Goal: Entertainment & Leisure: Consume media (video, audio)

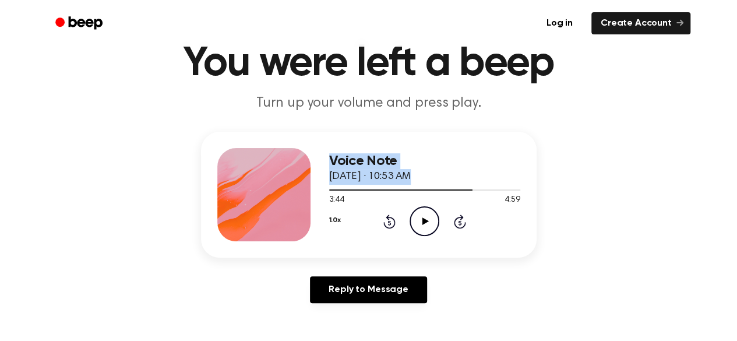
drag, startPoint x: 468, startPoint y: 188, endPoint x: 301, endPoint y: 156, distance: 170.9
click at [301, 156] on div "Voice Note [DATE] · 10:53 AM 3:44 4:59 Your browser does not support the [objec…" at bounding box center [369, 195] width 336 height 126
click at [336, 188] on div at bounding box center [424, 189] width 191 height 9
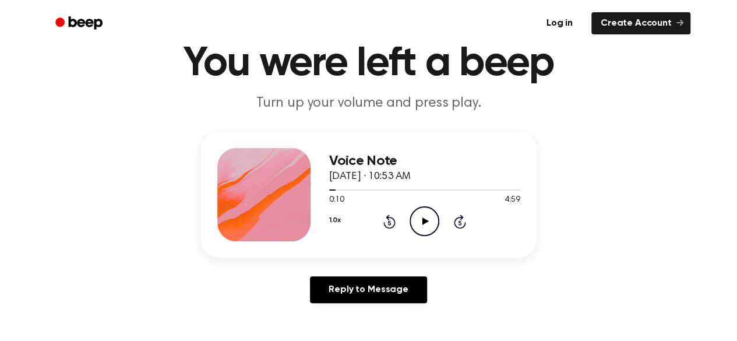
click at [417, 220] on icon "Play Audio" at bounding box center [425, 221] width 30 height 30
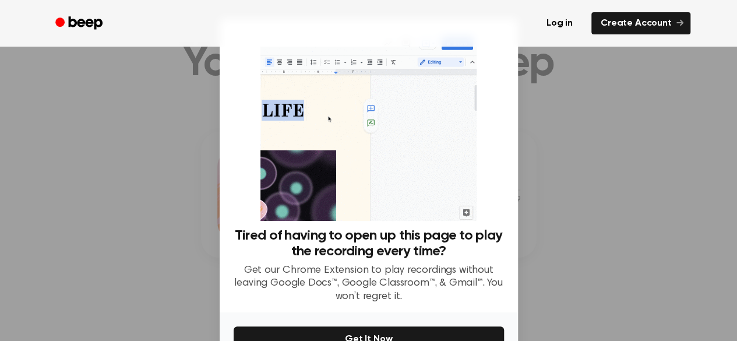
click at [595, 198] on div at bounding box center [368, 170] width 737 height 341
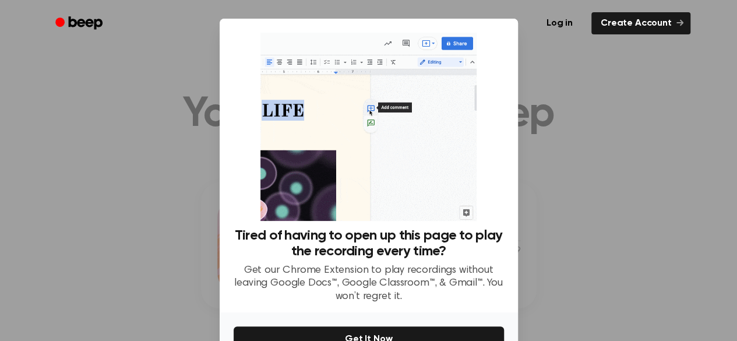
click at [571, 117] on div at bounding box center [368, 170] width 737 height 341
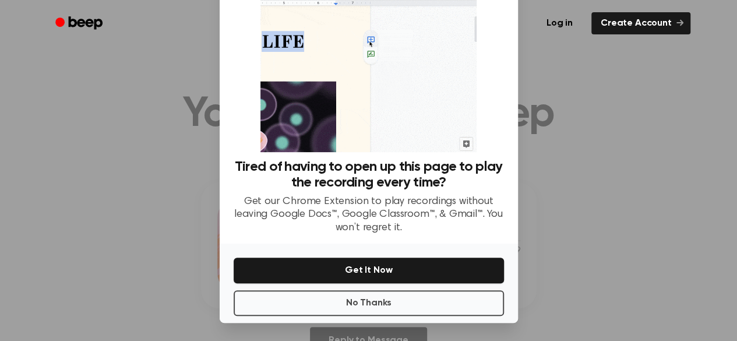
scroll to position [69, 0]
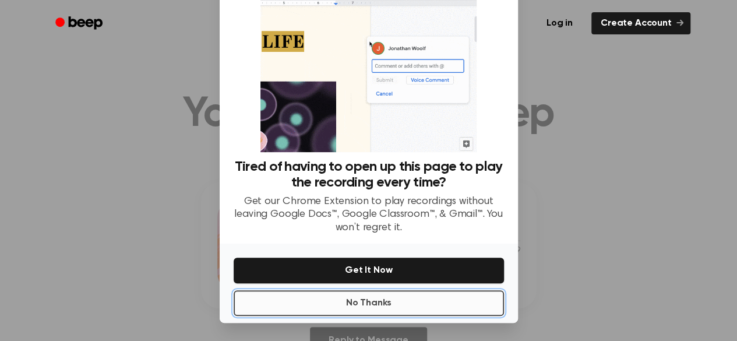
click at [432, 303] on button "No Thanks" at bounding box center [369, 303] width 270 height 26
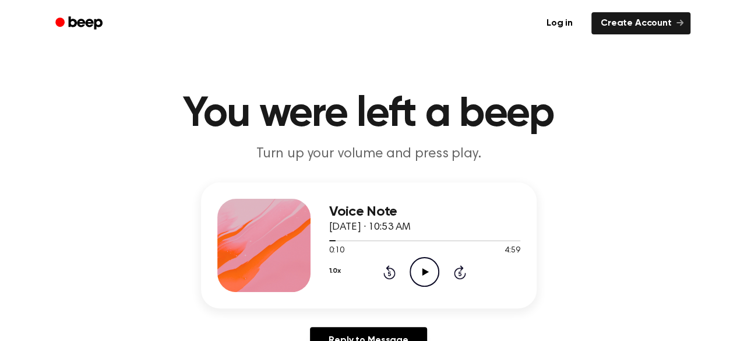
click at [417, 275] on icon "Play Audio" at bounding box center [425, 272] width 30 height 30
drag, startPoint x: 334, startPoint y: 239, endPoint x: 304, endPoint y: 234, distance: 30.3
click at [302, 232] on div "Voice Note [DATE] · 10:53 AM 0:13 4:59 Your browser does not support the [objec…" at bounding box center [369, 245] width 336 height 126
click at [390, 273] on icon at bounding box center [389, 273] width 3 height 5
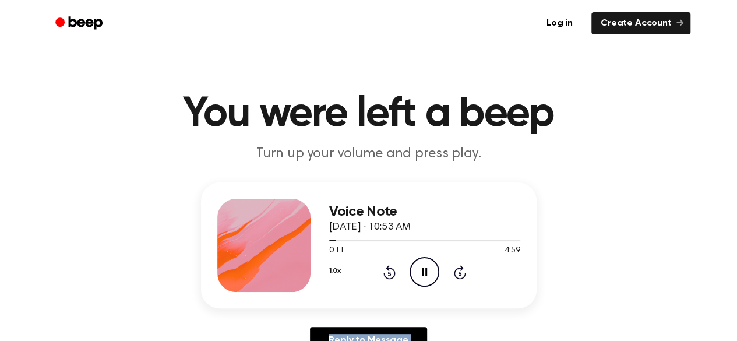
click at [390, 273] on icon at bounding box center [389, 273] width 3 height 5
click at [594, 207] on div "Voice Note [DATE] · 10:53 AM 0:00 4:59 Your browser does not support the [objec…" at bounding box center [368, 272] width 709 height 181
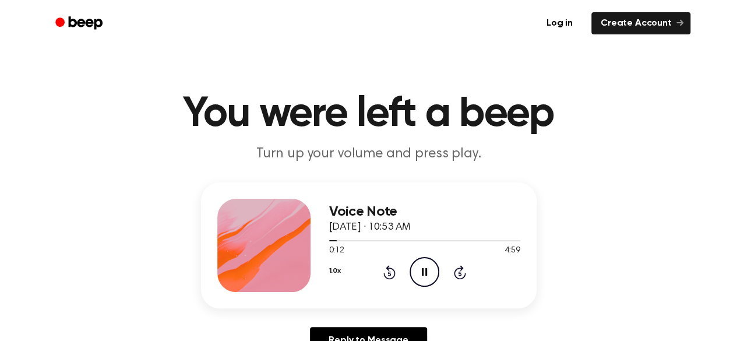
click at [390, 274] on icon at bounding box center [389, 273] width 3 height 5
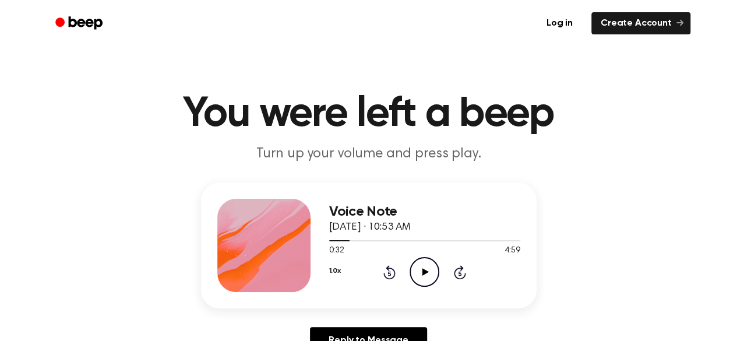
click at [420, 269] on icon "Play Audio" at bounding box center [425, 272] width 30 height 30
click at [422, 273] on icon at bounding box center [424, 272] width 5 height 8
click at [424, 272] on icon at bounding box center [425, 272] width 6 height 8
click at [428, 267] on icon "Pause Audio" at bounding box center [425, 272] width 30 height 30
click at [389, 272] on icon at bounding box center [389, 273] width 3 height 5
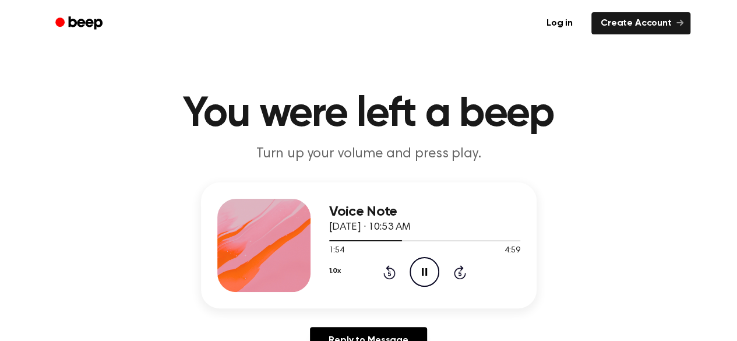
click at [389, 271] on icon "Rewind 5 seconds" at bounding box center [389, 272] width 13 height 15
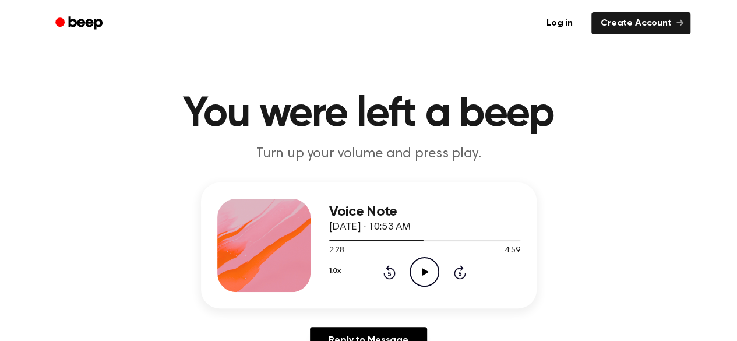
click at [389, 271] on icon "Rewind 5 seconds" at bounding box center [389, 272] width 13 height 15
click at [388, 271] on icon "Rewind 5 seconds" at bounding box center [389, 272] width 13 height 15
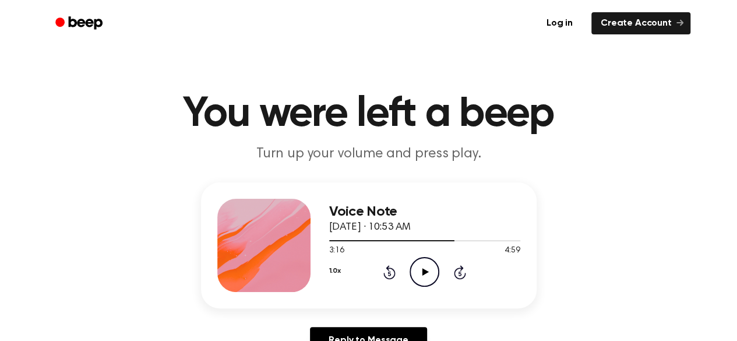
click at [394, 271] on icon at bounding box center [389, 272] width 12 height 14
click at [386, 274] on icon "Rewind 5 seconds" at bounding box center [389, 272] width 13 height 15
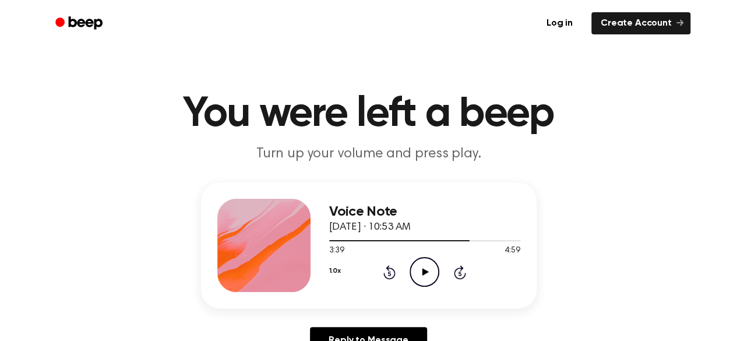
click at [424, 276] on icon "Play Audio" at bounding box center [425, 272] width 30 height 30
click at [427, 269] on icon at bounding box center [424, 272] width 5 height 8
click at [389, 272] on icon "Rewind 5 seconds" at bounding box center [389, 272] width 13 height 15
click at [423, 270] on icon at bounding box center [425, 272] width 6 height 8
click at [423, 270] on icon at bounding box center [424, 272] width 5 height 8
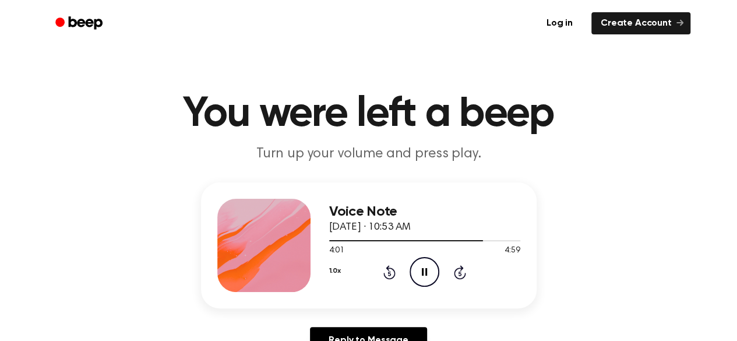
click at [390, 271] on icon "Rewind 5 seconds" at bounding box center [389, 272] width 13 height 15
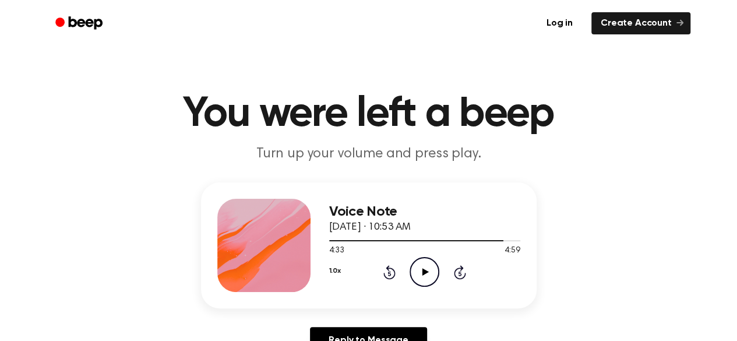
click at [390, 271] on icon "Rewind 5 seconds" at bounding box center [389, 272] width 13 height 15
click at [423, 277] on icon "Play Audio" at bounding box center [425, 272] width 30 height 30
click at [390, 276] on icon "Rewind 5 seconds" at bounding box center [389, 272] width 13 height 15
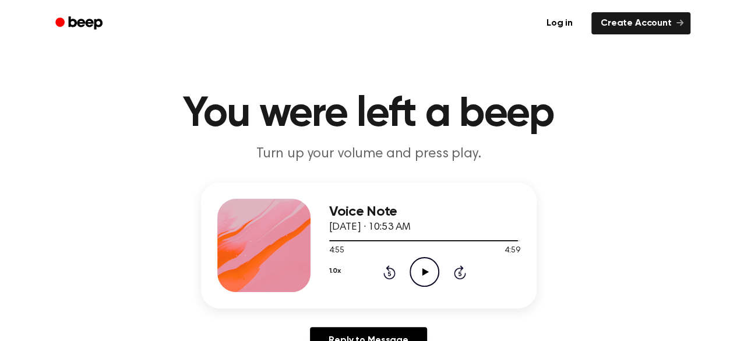
click at [390, 276] on icon "Rewind 5 seconds" at bounding box center [389, 272] width 13 height 15
click at [421, 263] on icon "Play Audio" at bounding box center [425, 272] width 30 height 30
click at [421, 263] on icon "Pause Audio" at bounding box center [425, 272] width 30 height 30
click at [424, 273] on icon at bounding box center [425, 272] width 6 height 8
click at [388, 275] on icon at bounding box center [389, 273] width 3 height 5
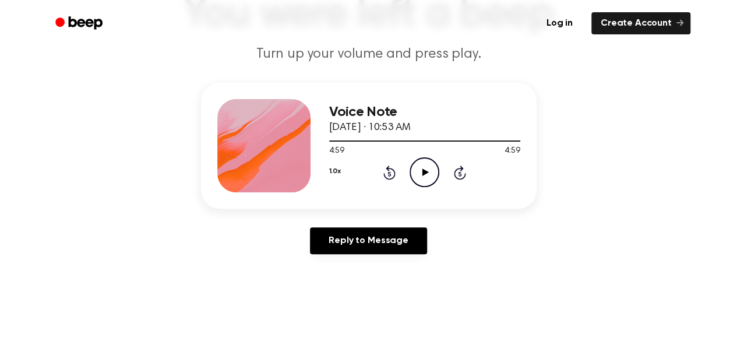
scroll to position [102, 0]
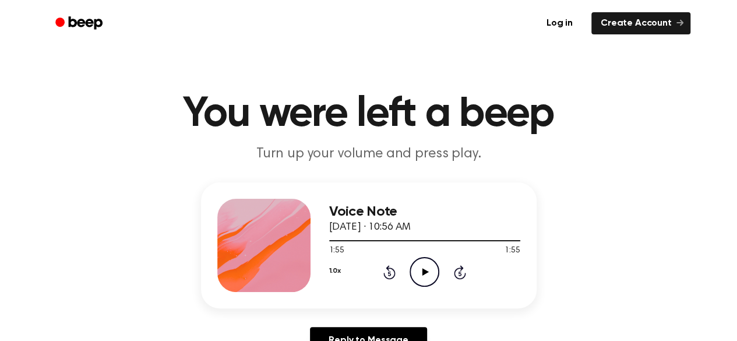
click at [423, 274] on icon at bounding box center [425, 272] width 6 height 8
click at [392, 274] on icon "Rewind 5 seconds" at bounding box center [389, 272] width 13 height 15
click at [427, 276] on icon "Play Audio" at bounding box center [425, 272] width 30 height 30
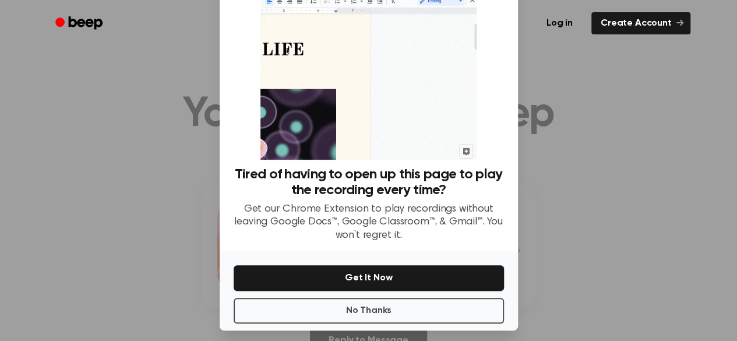
scroll to position [69, 0]
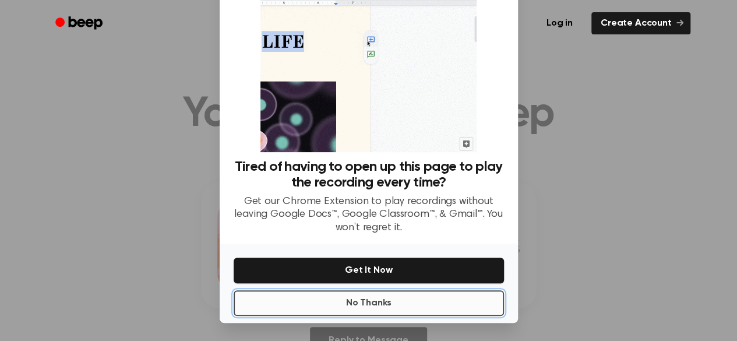
click at [386, 307] on button "No Thanks" at bounding box center [369, 303] width 270 height 26
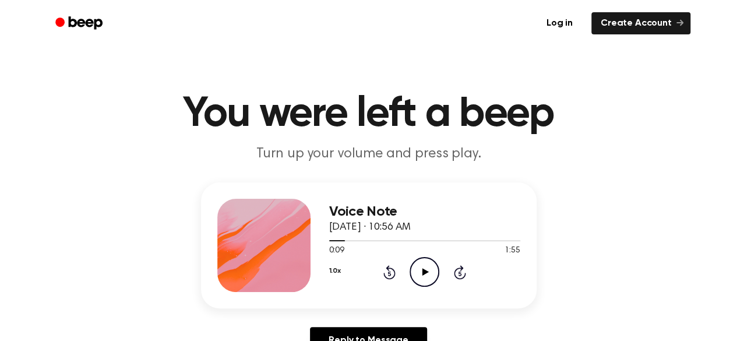
click at [421, 275] on icon "Play Audio" at bounding box center [425, 272] width 30 height 30
click at [389, 271] on icon at bounding box center [389, 273] width 3 height 5
click at [429, 265] on icon "Play Audio" at bounding box center [425, 272] width 30 height 30
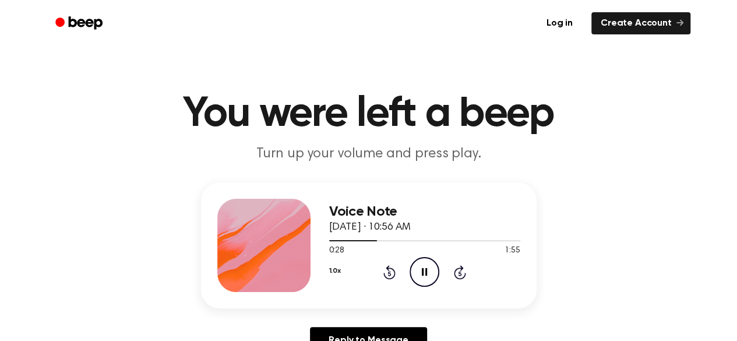
click at [390, 272] on icon at bounding box center [389, 273] width 3 height 5
click at [425, 274] on icon "Play Audio" at bounding box center [425, 272] width 30 height 30
click at [385, 273] on icon "Rewind 5 seconds" at bounding box center [389, 272] width 13 height 15
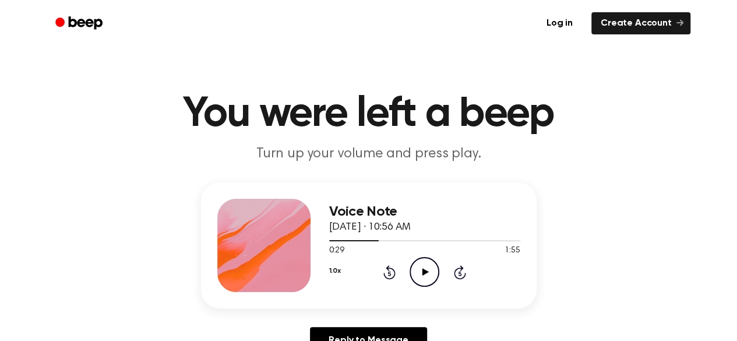
click at [390, 275] on icon "Rewind 5 seconds" at bounding box center [389, 272] width 13 height 15
click at [394, 273] on icon at bounding box center [389, 272] width 12 height 14
click at [390, 272] on icon "Rewind 5 seconds" at bounding box center [389, 272] width 13 height 15
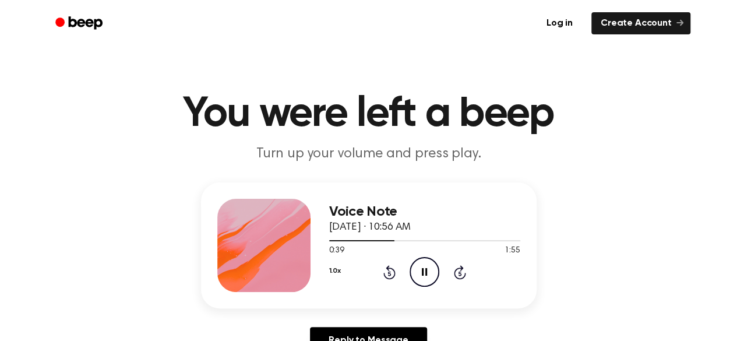
click at [390, 272] on icon "Rewind 5 seconds" at bounding box center [389, 272] width 13 height 15
click at [389, 272] on icon at bounding box center [389, 273] width 3 height 5
click at [419, 271] on icon "Play Audio" at bounding box center [425, 272] width 30 height 30
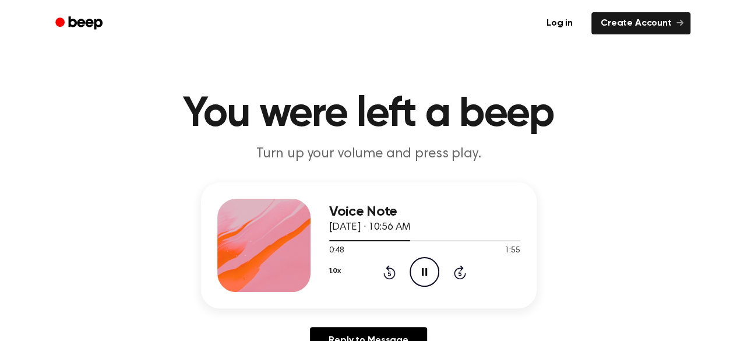
click at [386, 271] on icon "Rewind 5 seconds" at bounding box center [389, 272] width 13 height 15
click at [393, 275] on icon "Rewind 5 seconds" at bounding box center [389, 272] width 13 height 15
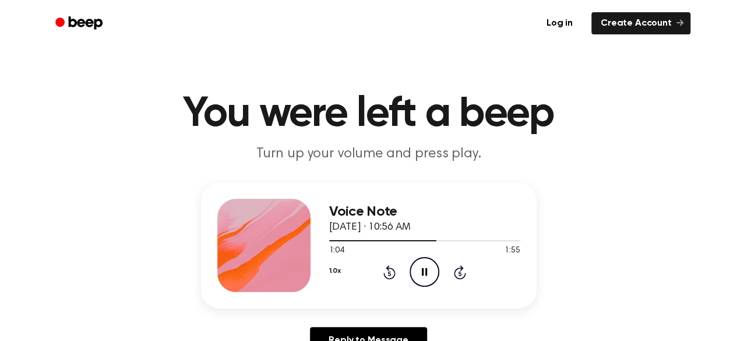
click at [387, 266] on icon at bounding box center [389, 272] width 12 height 14
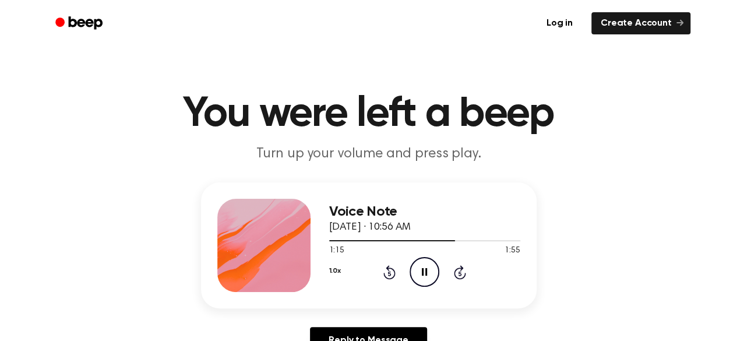
click at [387, 266] on icon at bounding box center [389, 272] width 12 height 14
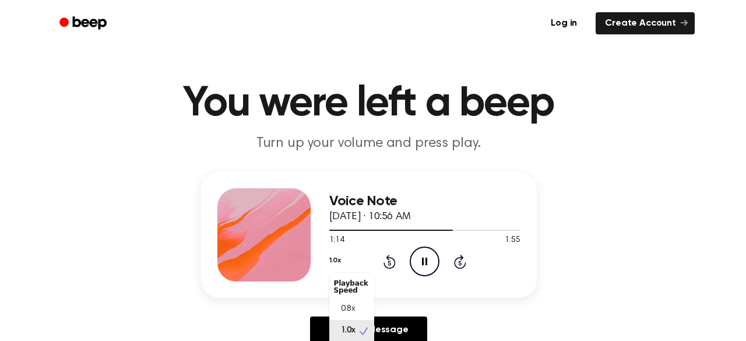
click at [336, 267] on button "1.0x" at bounding box center [335, 261] width 12 height 20
click at [355, 306] on div "0.8x" at bounding box center [351, 309] width 45 height 22
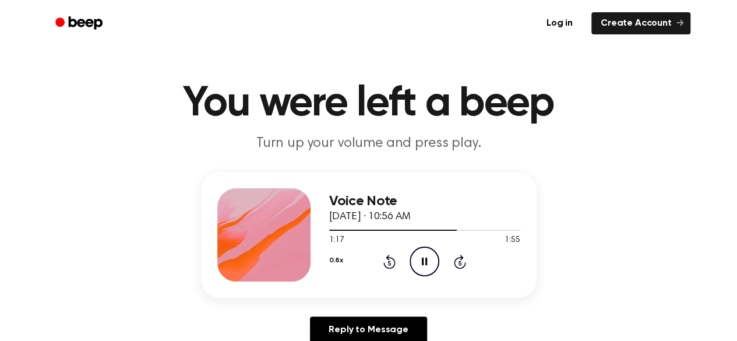
click at [385, 262] on icon "Rewind 5 seconds" at bounding box center [389, 261] width 13 height 15
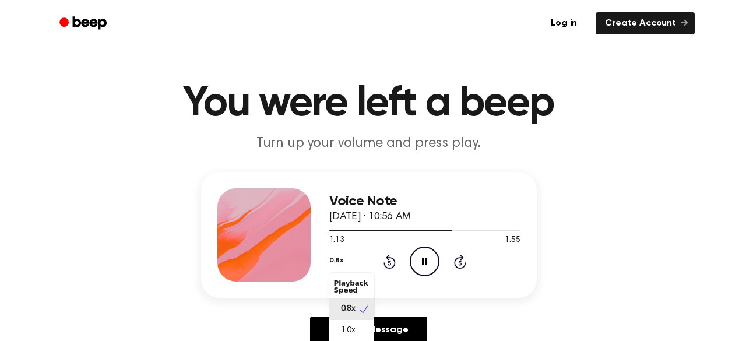
click at [332, 259] on button "0.8x" at bounding box center [336, 261] width 14 height 20
click at [354, 326] on span "1.0x" at bounding box center [348, 331] width 15 height 12
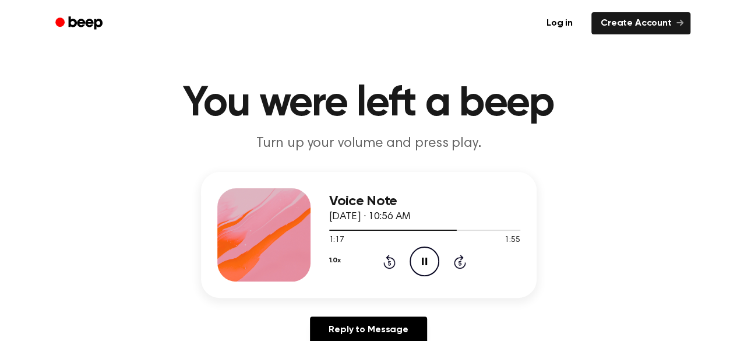
click at [390, 256] on icon "Rewind 5 seconds" at bounding box center [389, 261] width 13 height 15
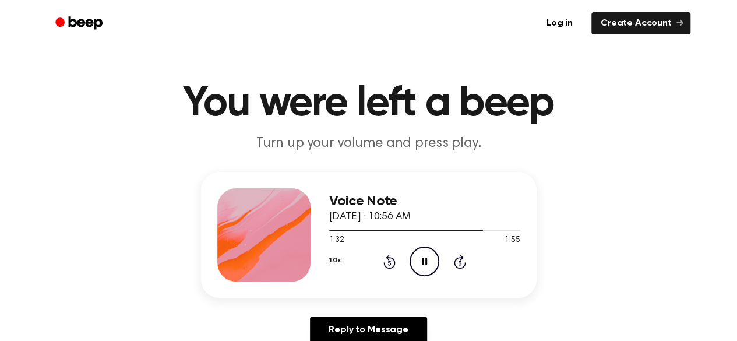
click at [387, 260] on icon "Rewind 5 seconds" at bounding box center [389, 261] width 13 height 15
click at [115, 223] on div "Voice Note November 3, 2023 · 10:56 AM 1:55 1:55 Your browser does not support …" at bounding box center [368, 262] width 709 height 181
